Goal: Find specific page/section: Locate a particular part of the current website

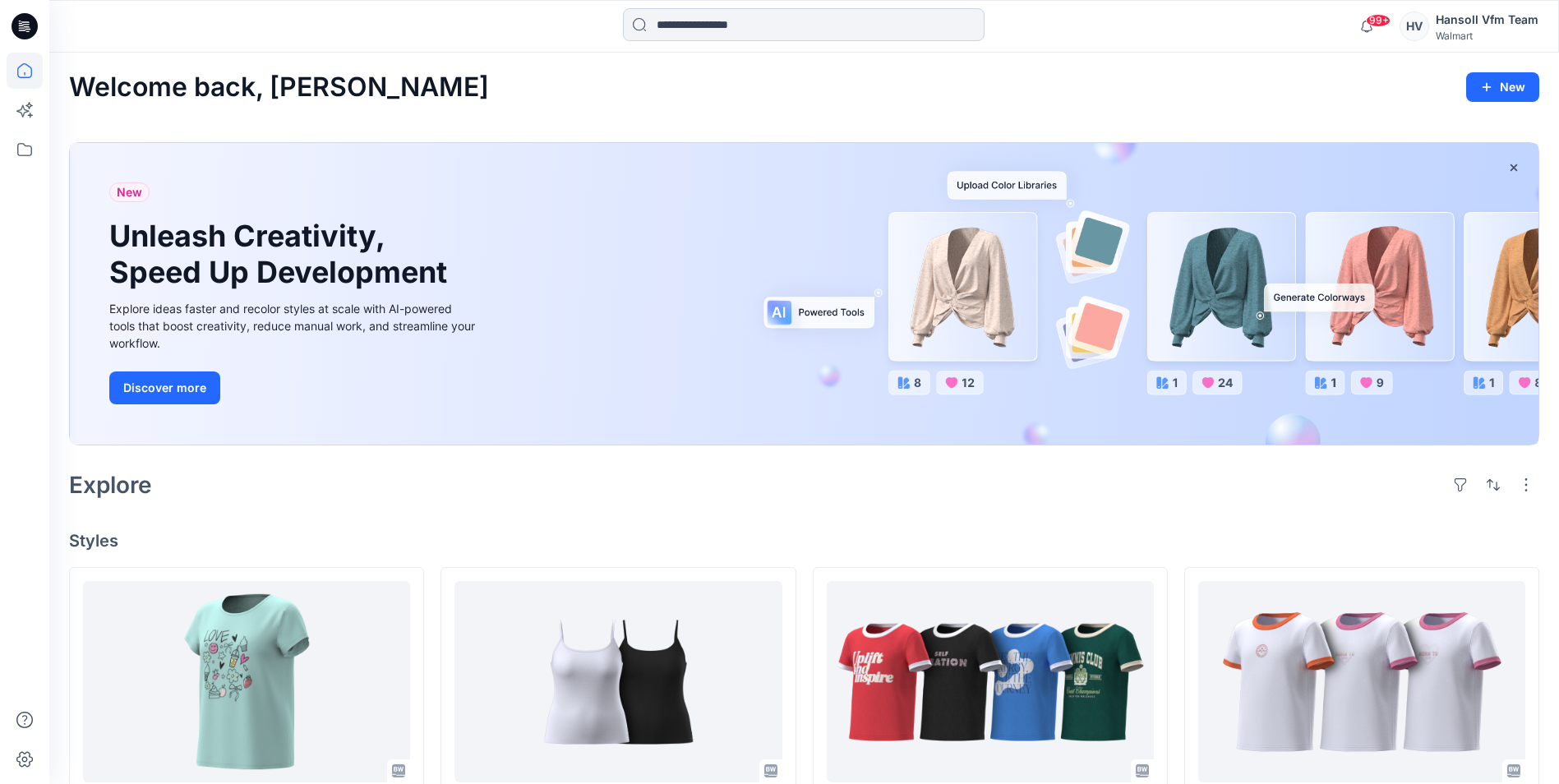
click at [642, 36] on input at bounding box center [804, 25] width 362 height 33
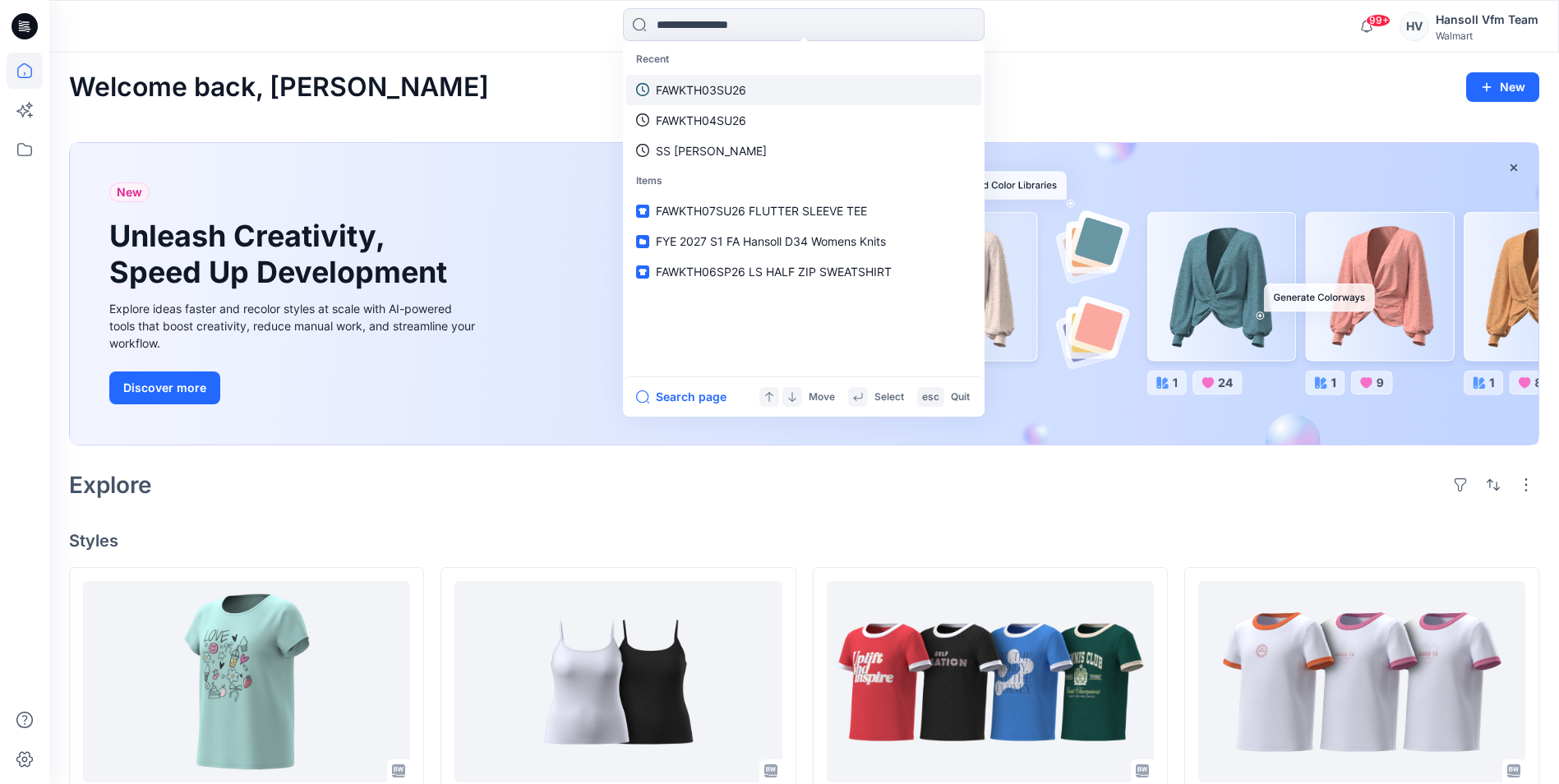
click at [730, 93] on p "FAWKTH03SU26" at bounding box center [701, 90] width 91 height 17
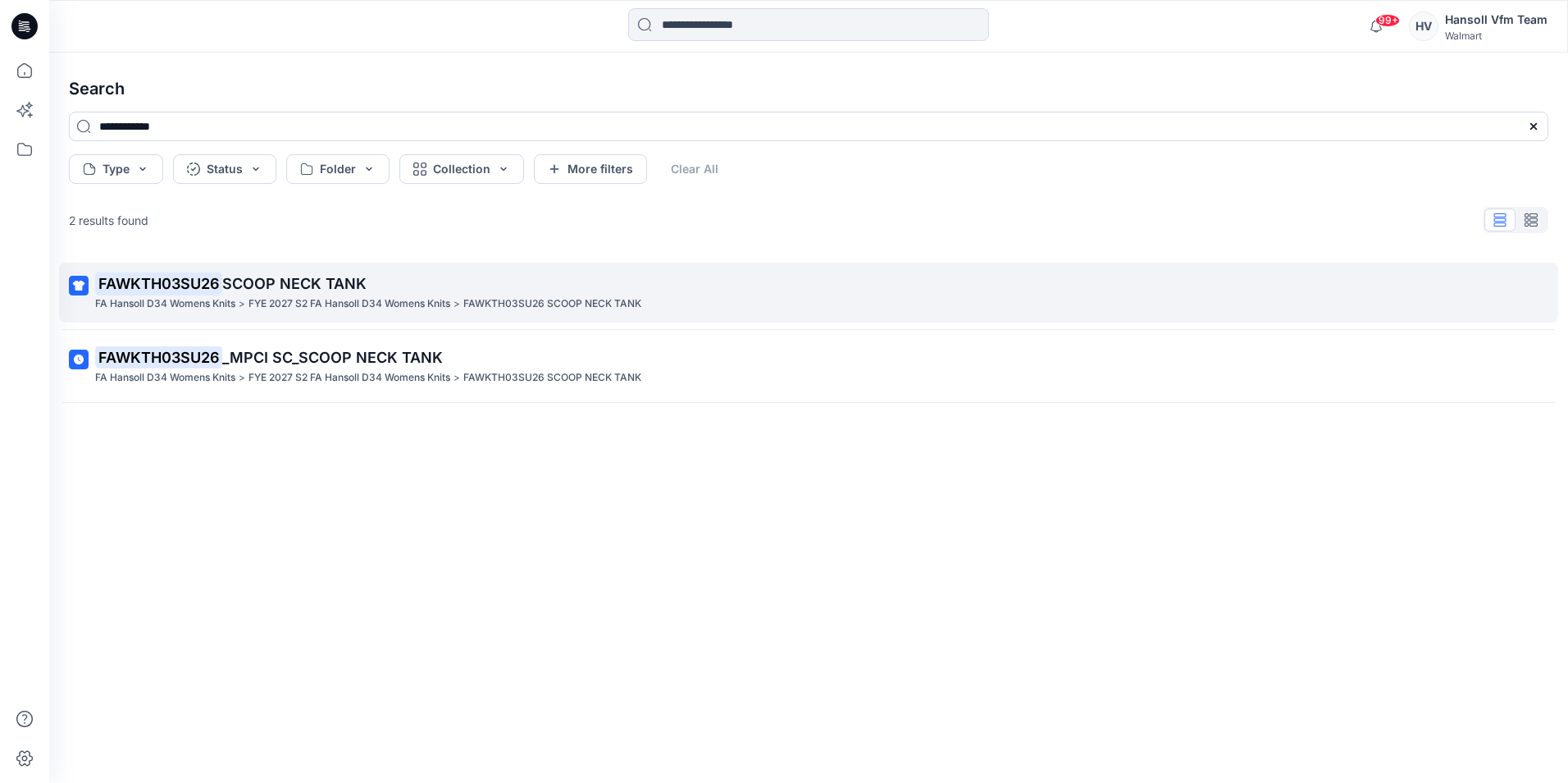
click at [259, 271] on link "FAWKTH03SU26 SCOOP NECK TANK FA Hansoll D34 Womens Knits > FYE 2027 S2 FA Hanso…" at bounding box center [809, 292] width 1499 height 60
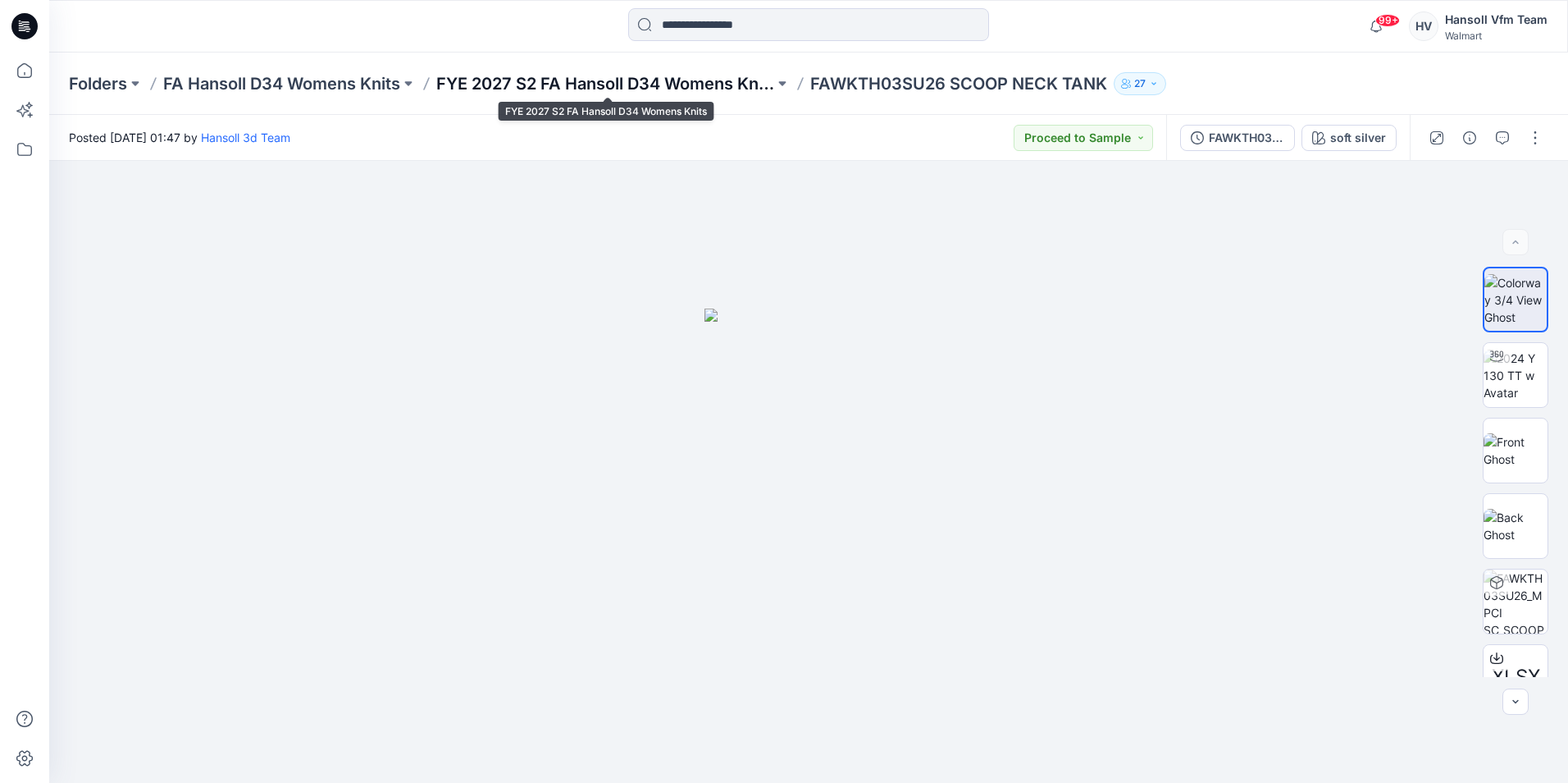
click at [607, 81] on p "FYE 2027 S2 FA Hansoll D34 Womens Knits" at bounding box center [605, 83] width 338 height 23
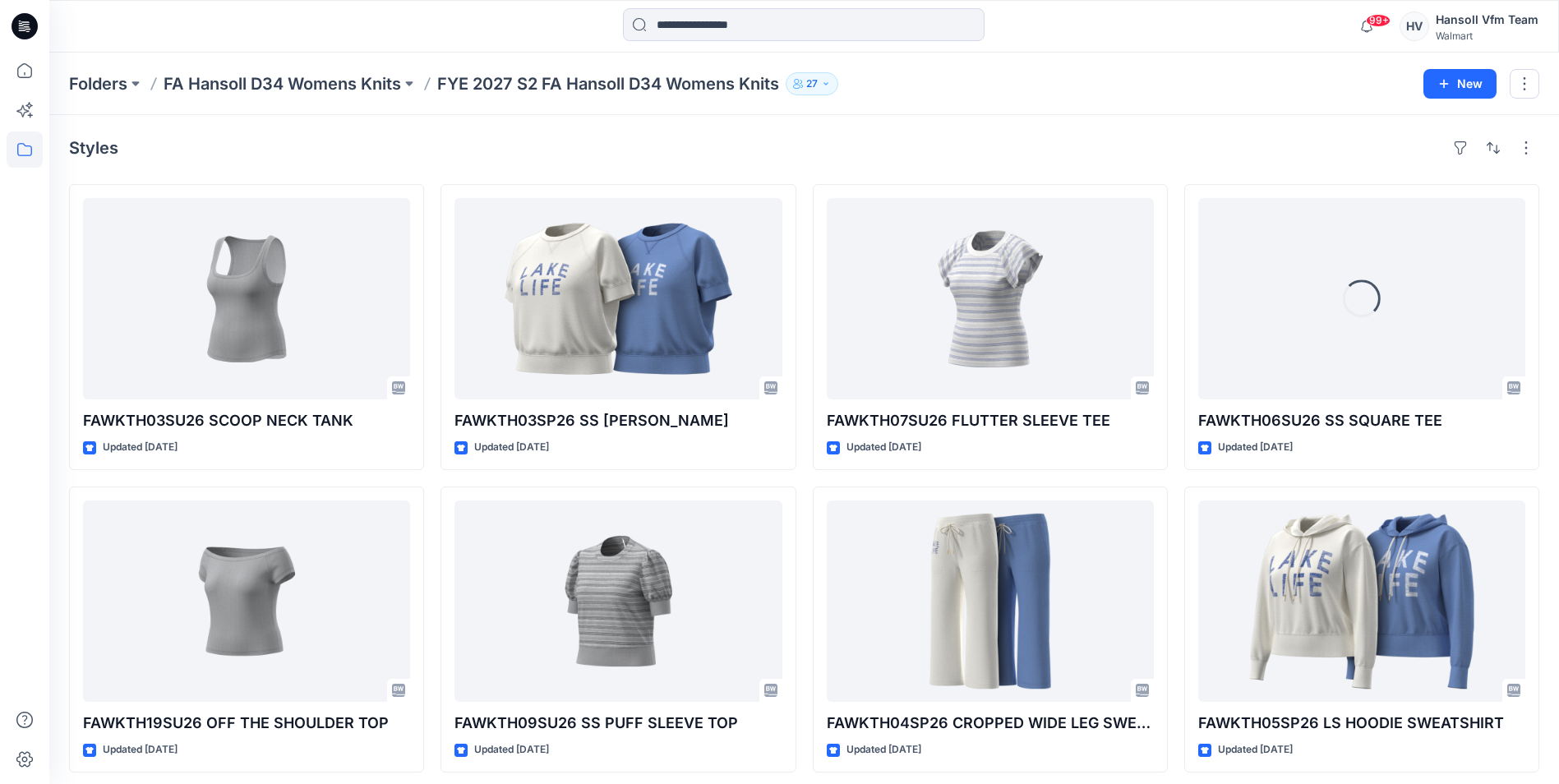
click at [327, 96] on div "Folders FA Hansoll D34 Womens Knits FYE 2027 S2 FA Hansoll D34 Womens Knits 27 …" at bounding box center [804, 84] width 1510 height 63
click at [333, 77] on p "FA Hansoll D34 Womens Knits" at bounding box center [283, 83] width 238 height 23
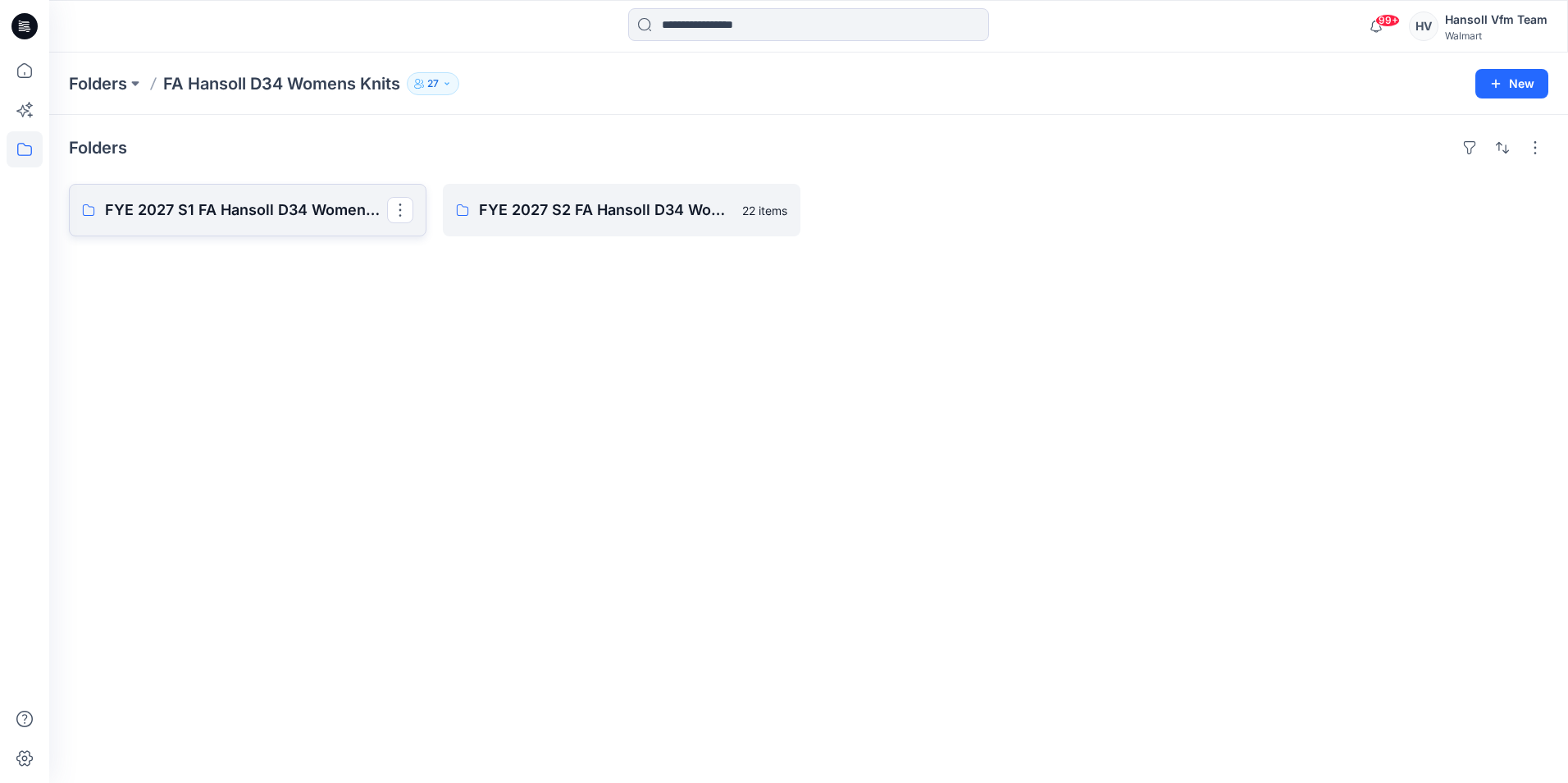
click at [211, 219] on p "FYE 2027 S1 FA Hansoll D34 Womens Knits" at bounding box center [246, 209] width 282 height 23
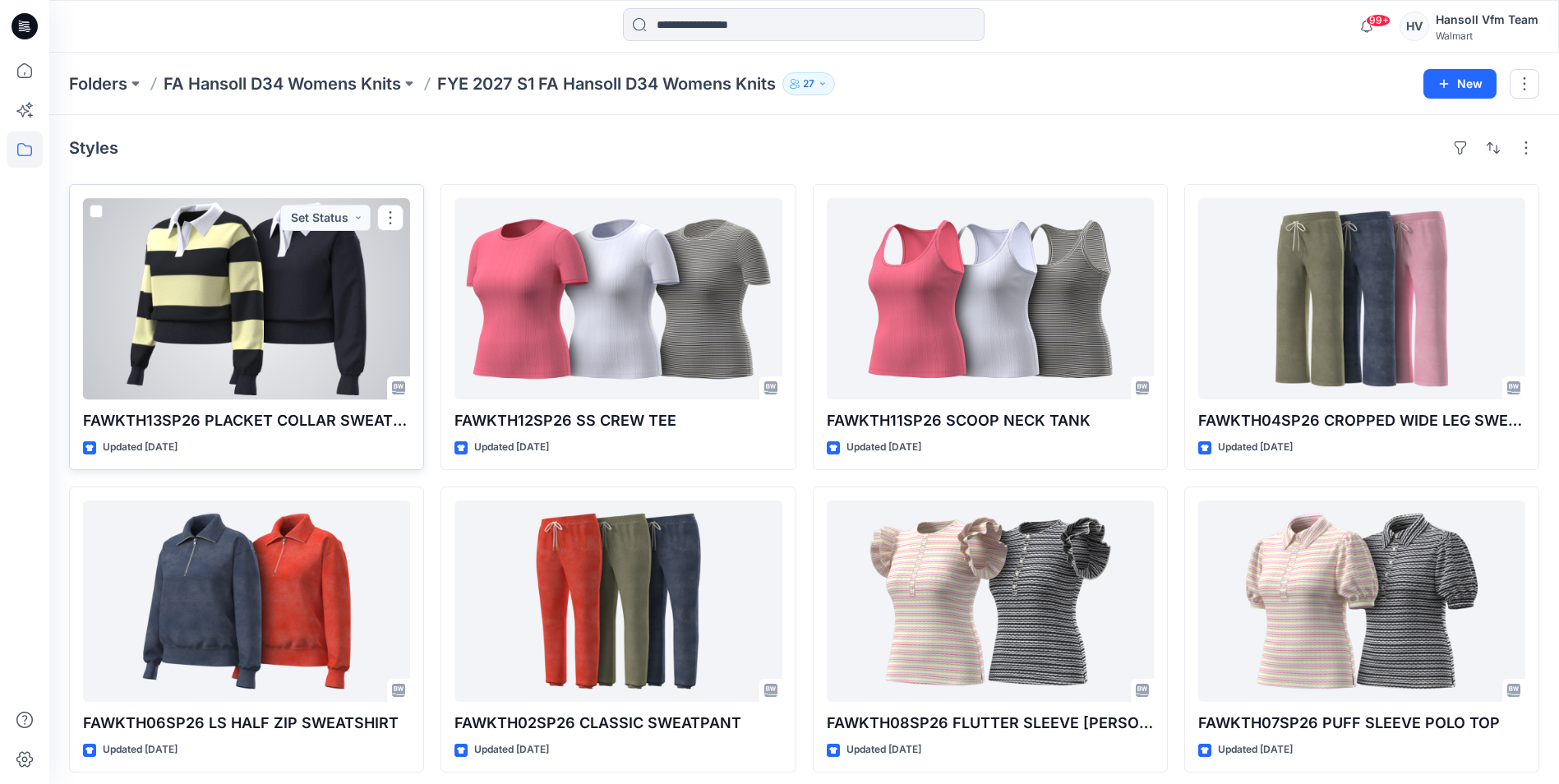
click at [260, 356] on div at bounding box center [246, 298] width 327 height 201
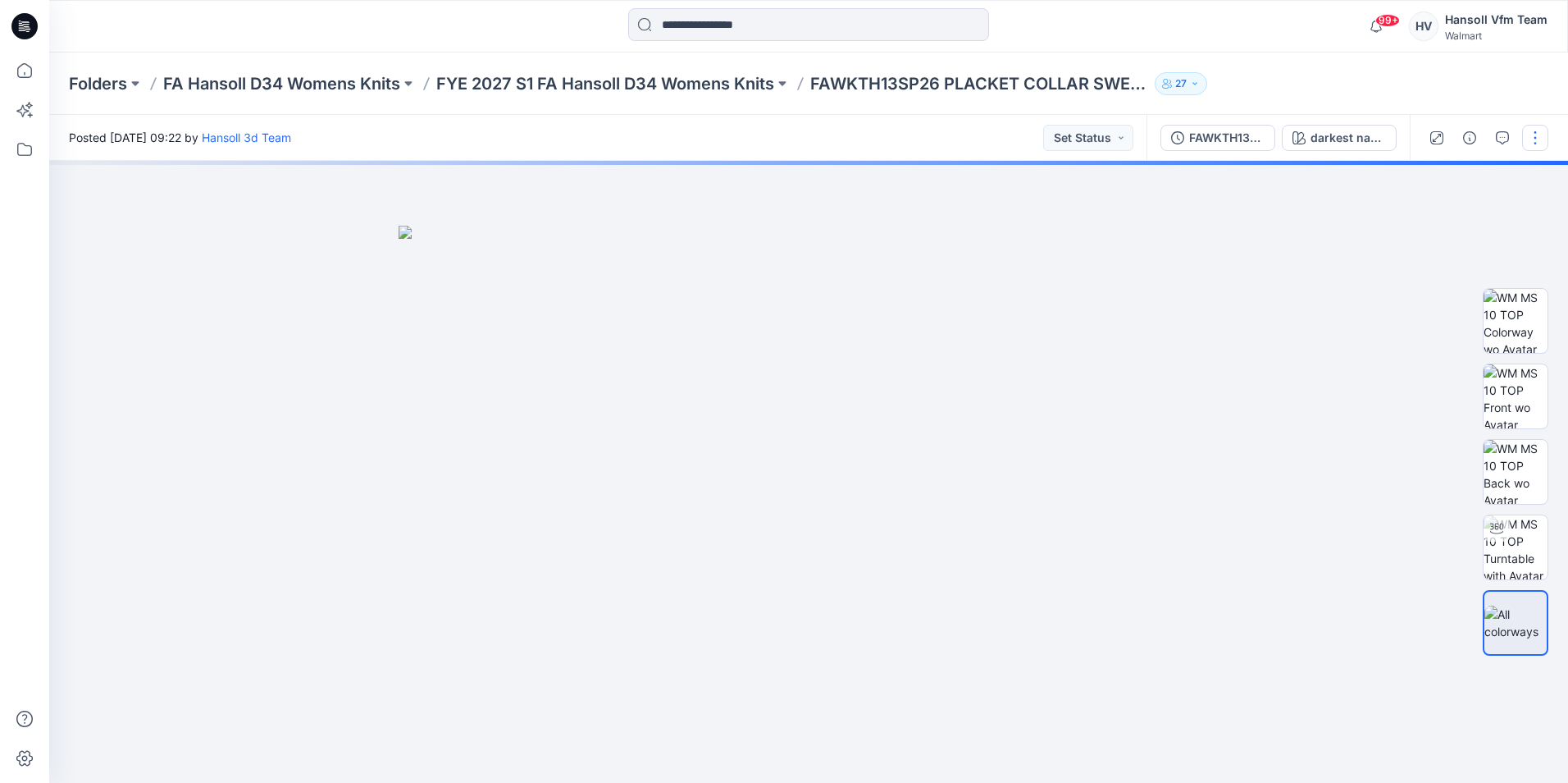
click at [1529, 135] on button "button" at bounding box center [1535, 137] width 26 height 26
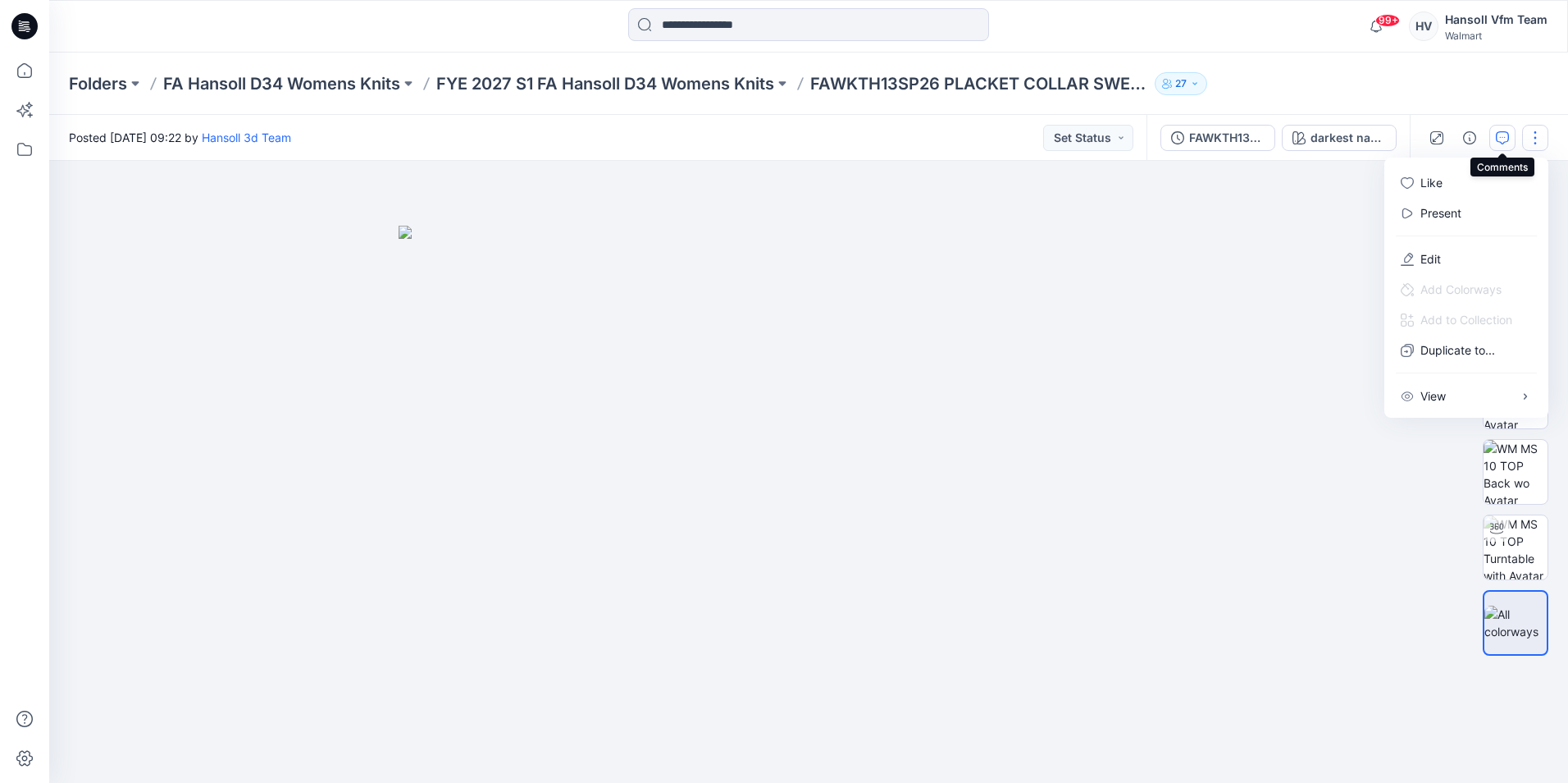
click at [1509, 137] on icon "button" at bounding box center [1502, 137] width 13 height 13
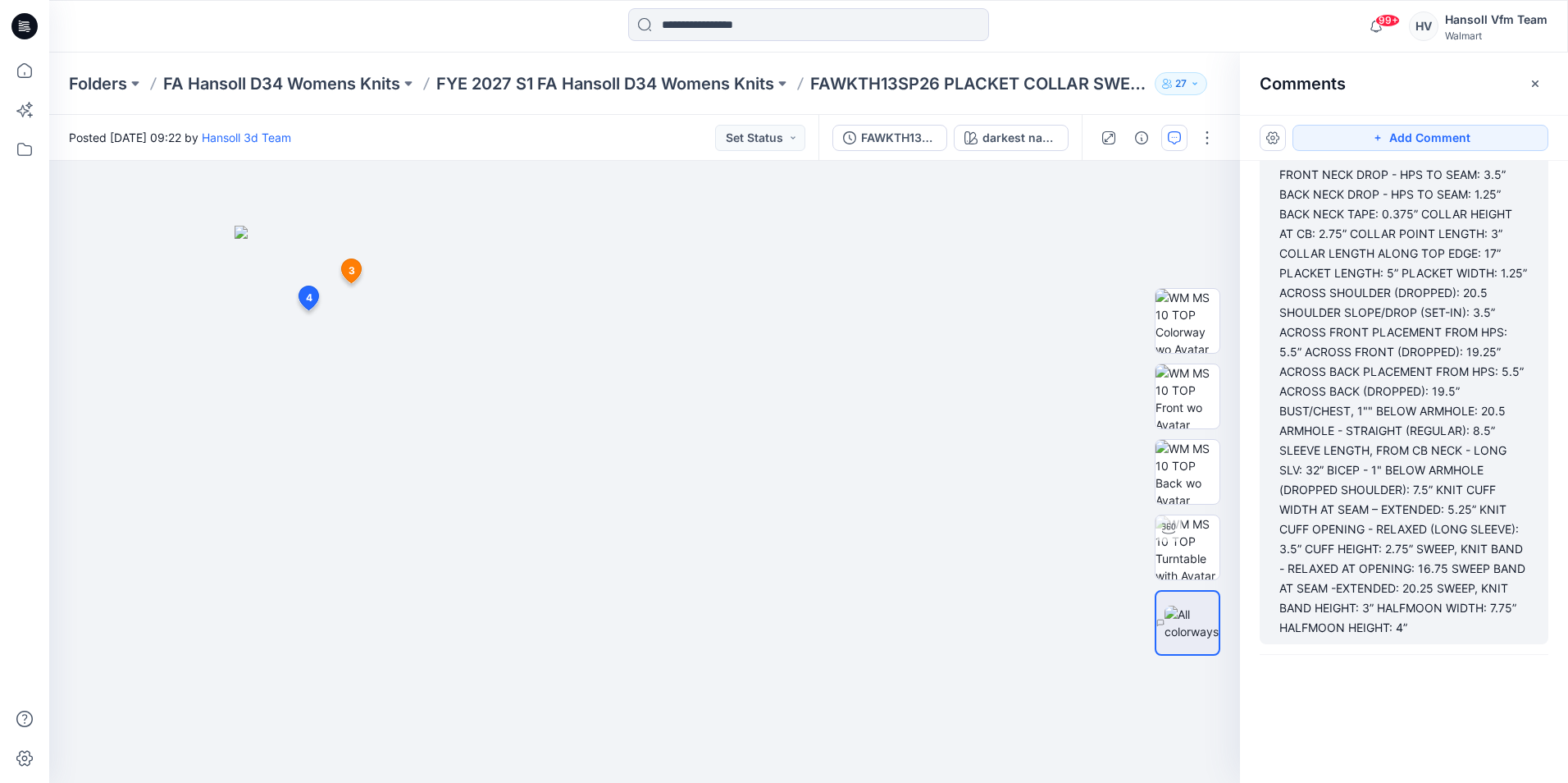
scroll to position [258, 0]
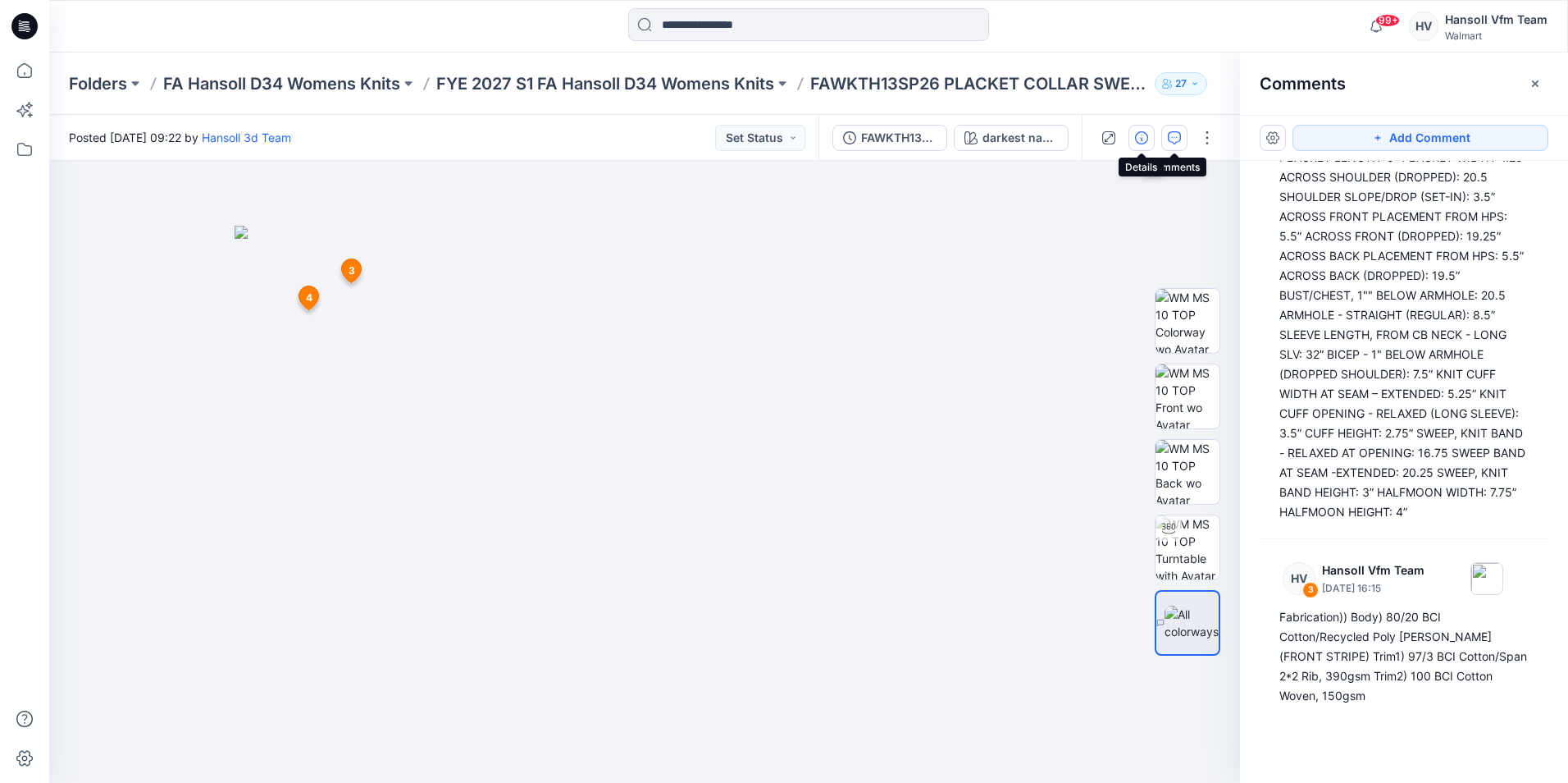
click at [1139, 131] on icon "button" at bounding box center [1141, 137] width 13 height 13
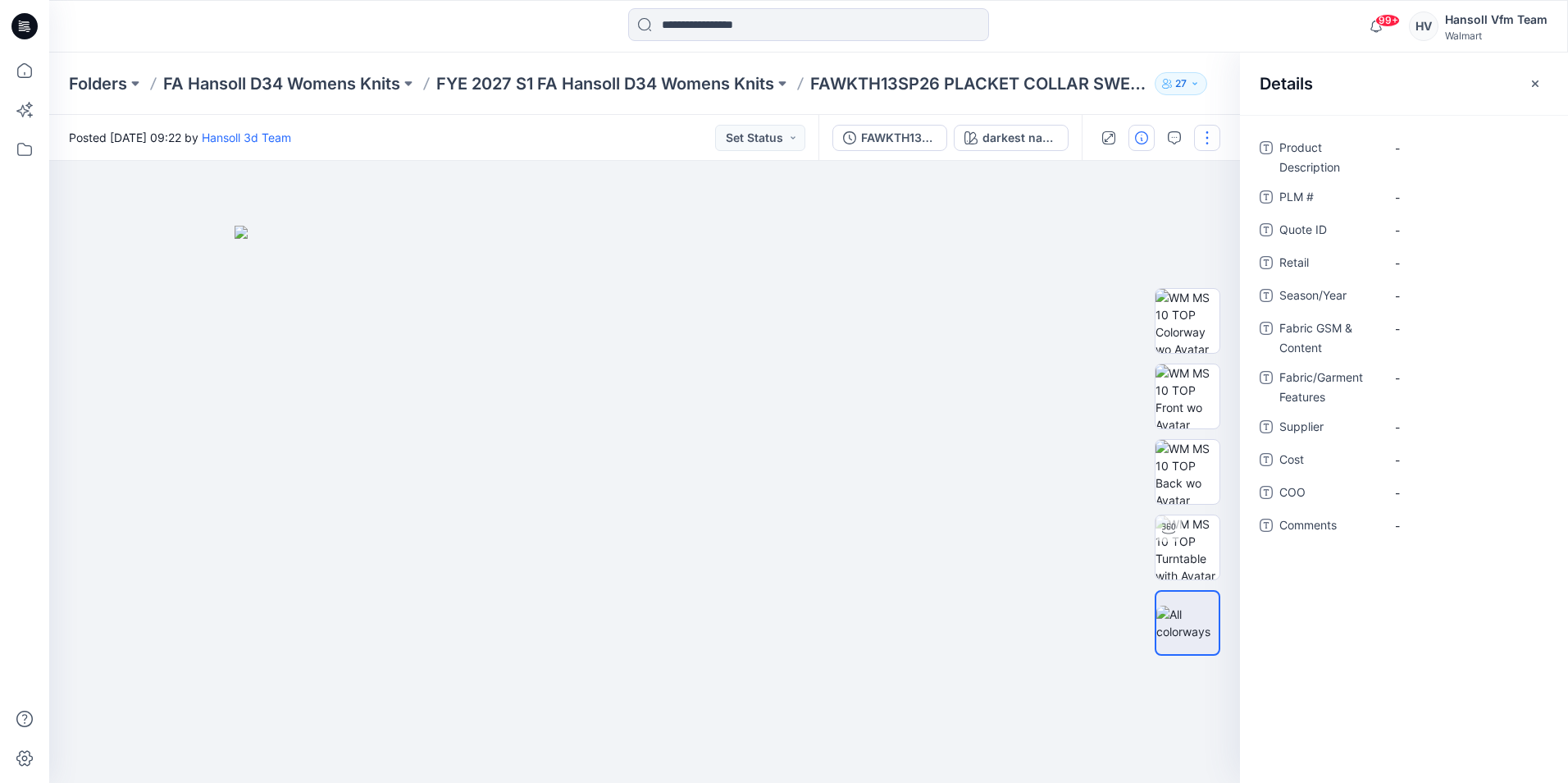
click at [1208, 138] on button "button" at bounding box center [1207, 137] width 26 height 26
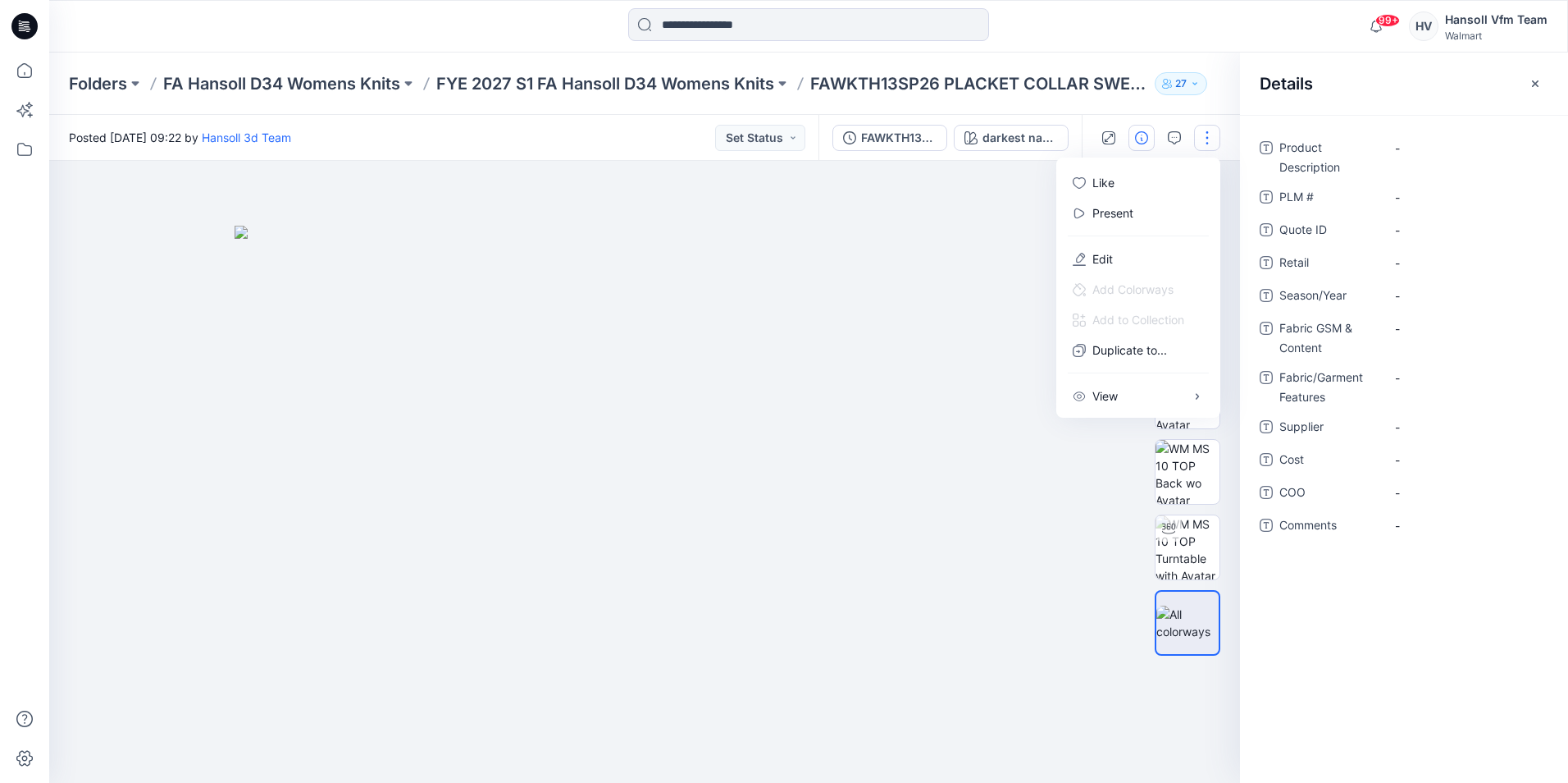
click at [406, 180] on div at bounding box center [645, 472] width 1191 height 622
